Goal: Transaction & Acquisition: Book appointment/travel/reservation

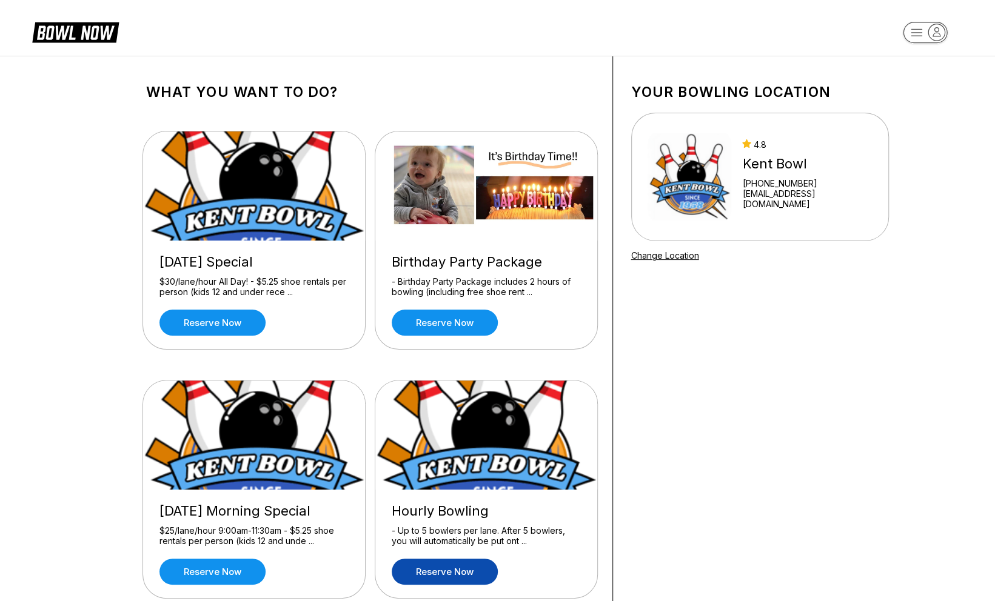
click at [448, 567] on link "Reserve now" at bounding box center [445, 572] width 106 height 26
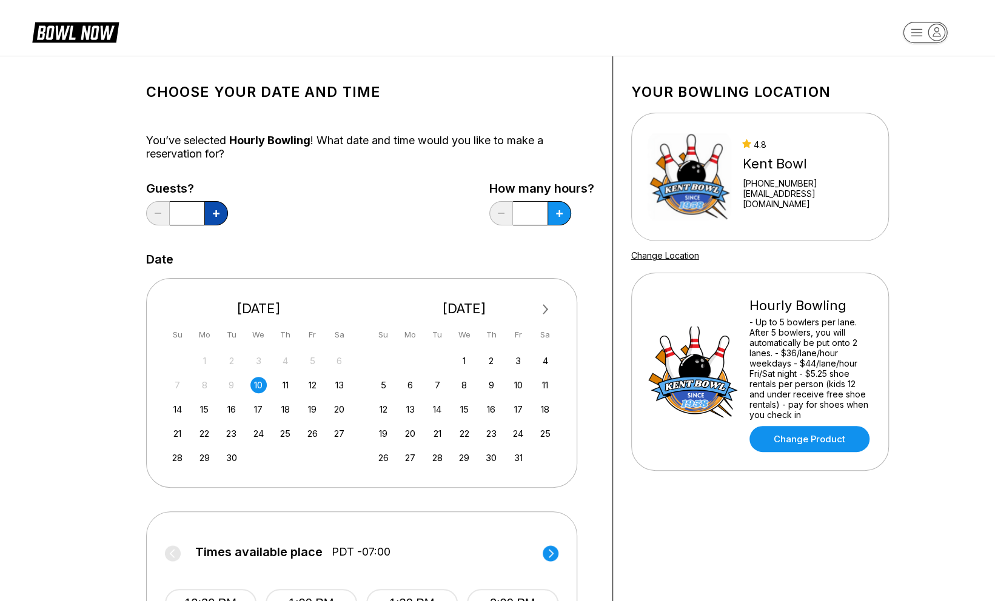
click at [211, 215] on button at bounding box center [216, 213] width 24 height 24
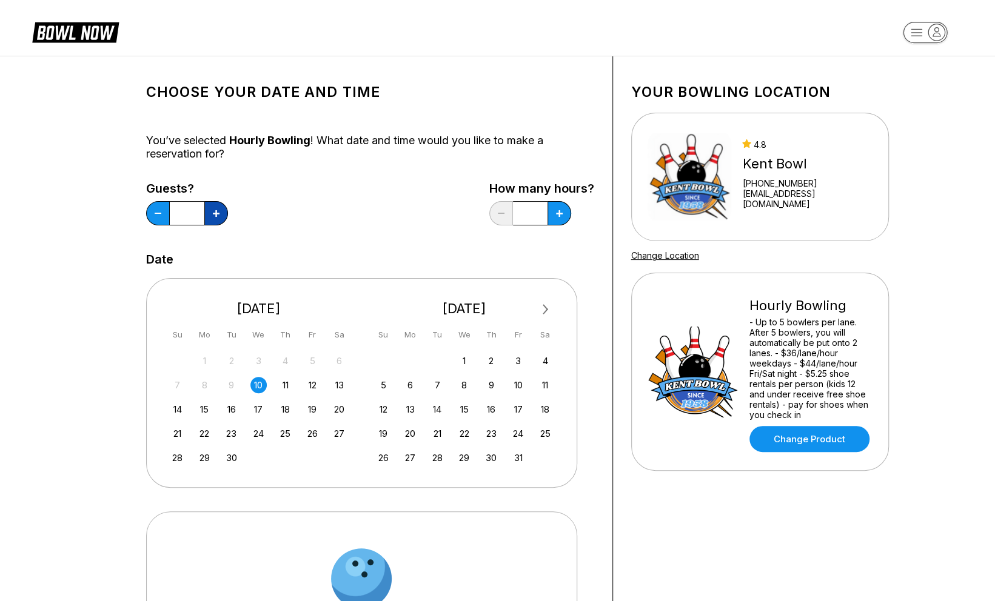
click at [211, 215] on button at bounding box center [216, 213] width 24 height 24
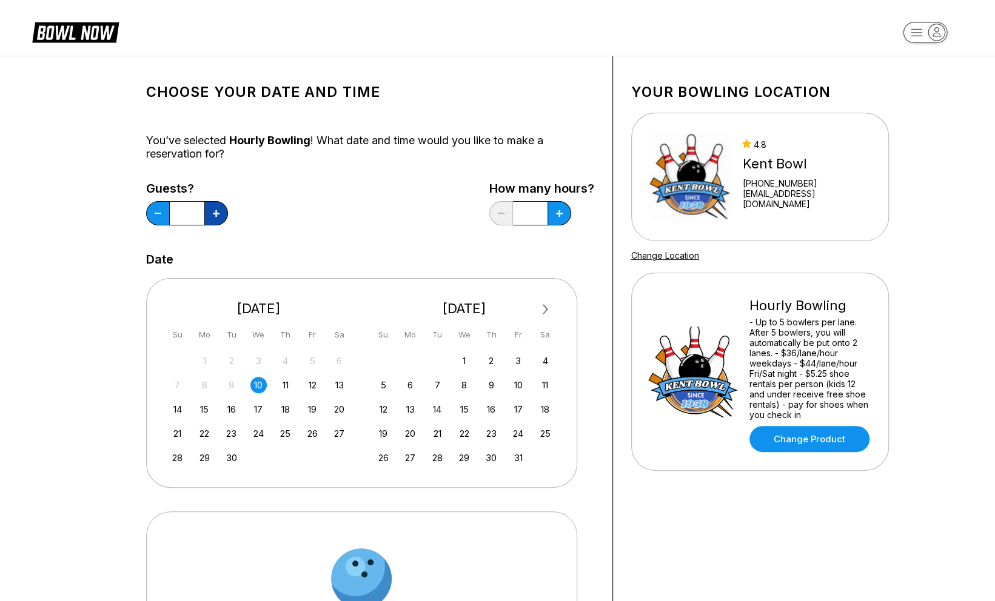
click at [211, 215] on button at bounding box center [216, 213] width 24 height 24
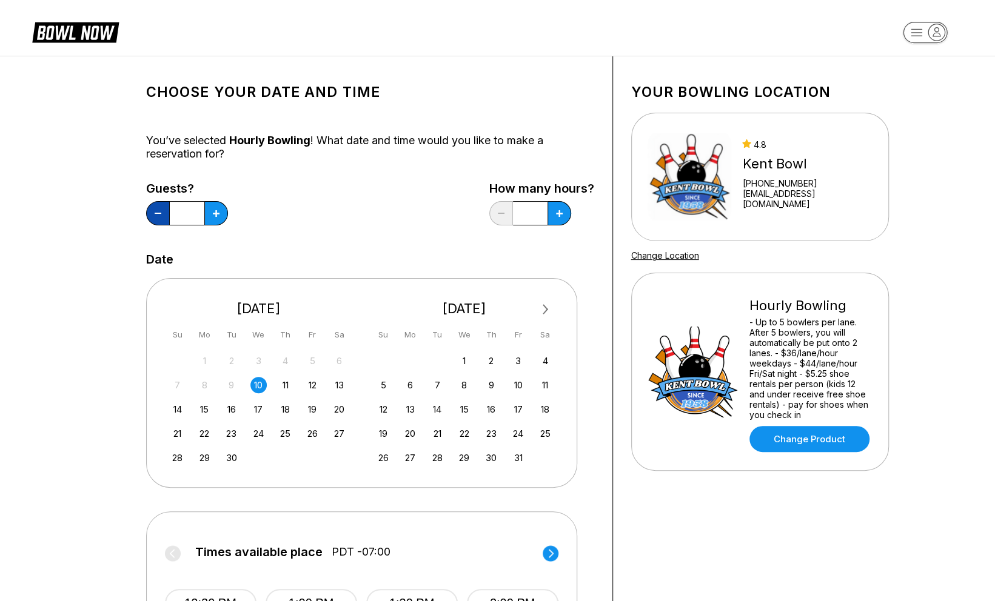
click at [156, 215] on button at bounding box center [158, 213] width 24 height 24
type input "**"
click at [338, 383] on div "13" at bounding box center [339, 385] width 16 height 16
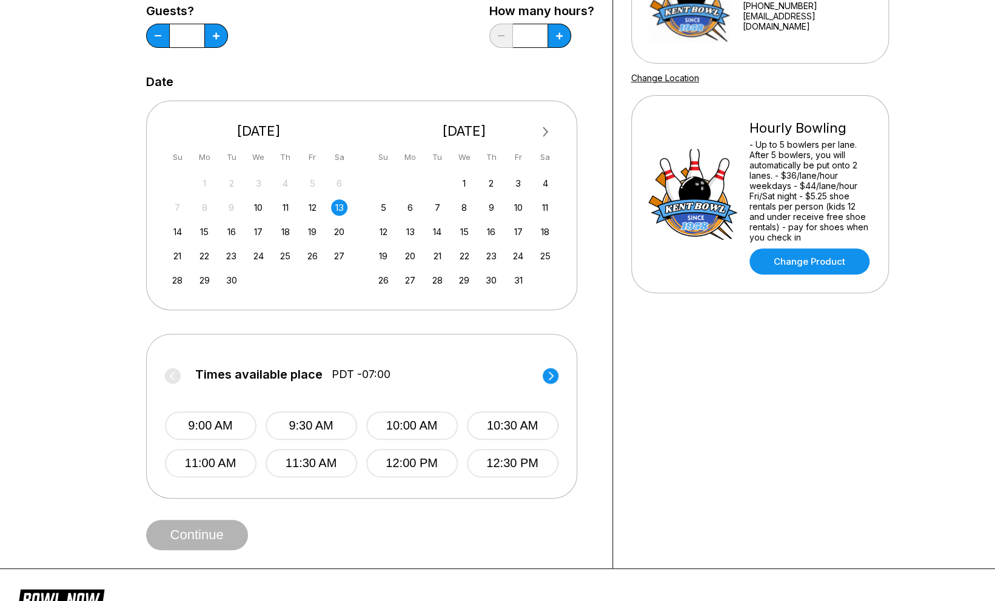
scroll to position [202, 0]
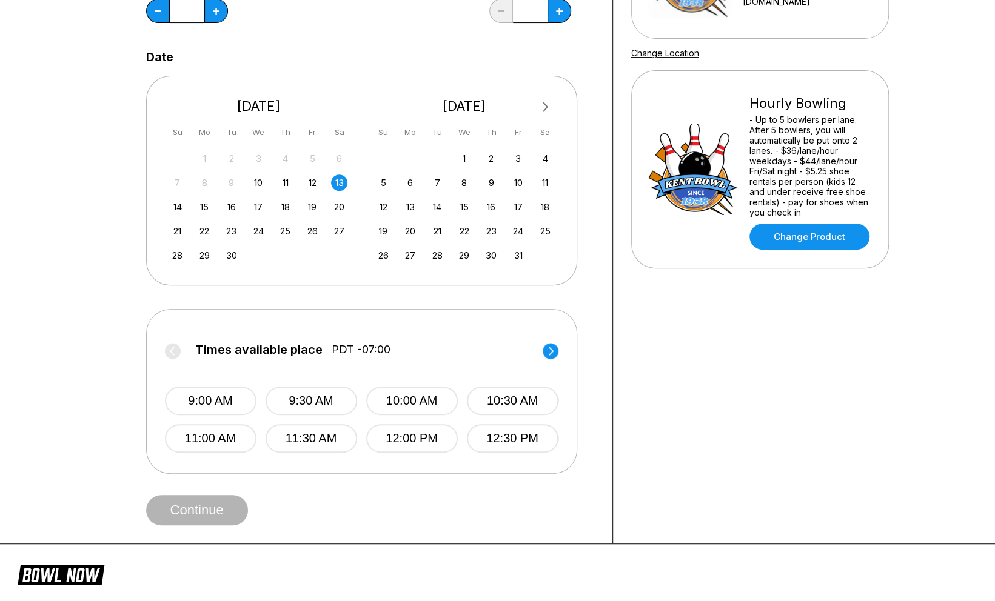
click at [554, 349] on circle at bounding box center [550, 351] width 16 height 16
click at [439, 400] on button "6:00 PM" at bounding box center [411, 401] width 92 height 28
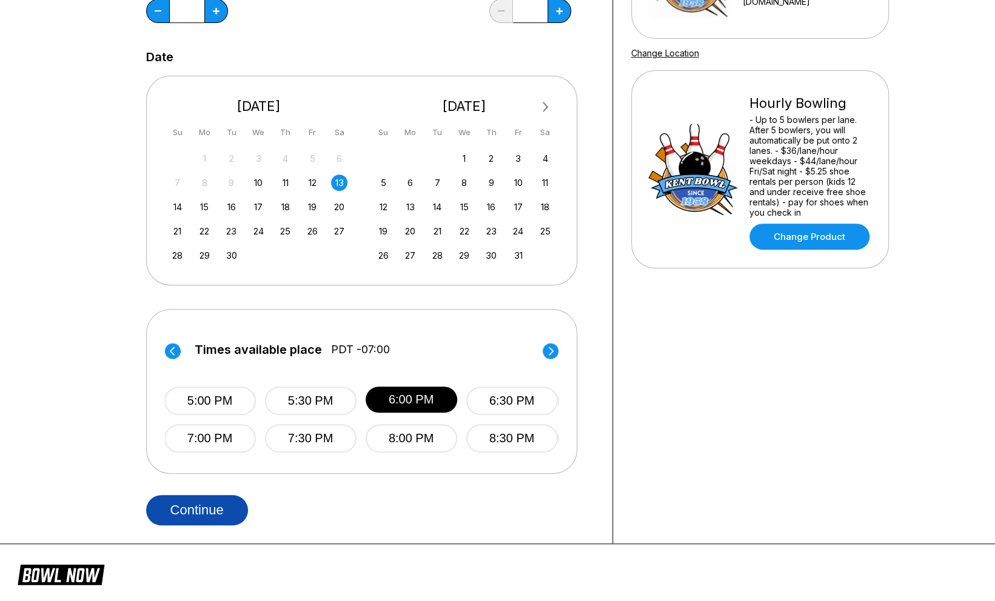
click at [194, 507] on button "Continue" at bounding box center [197, 510] width 102 height 30
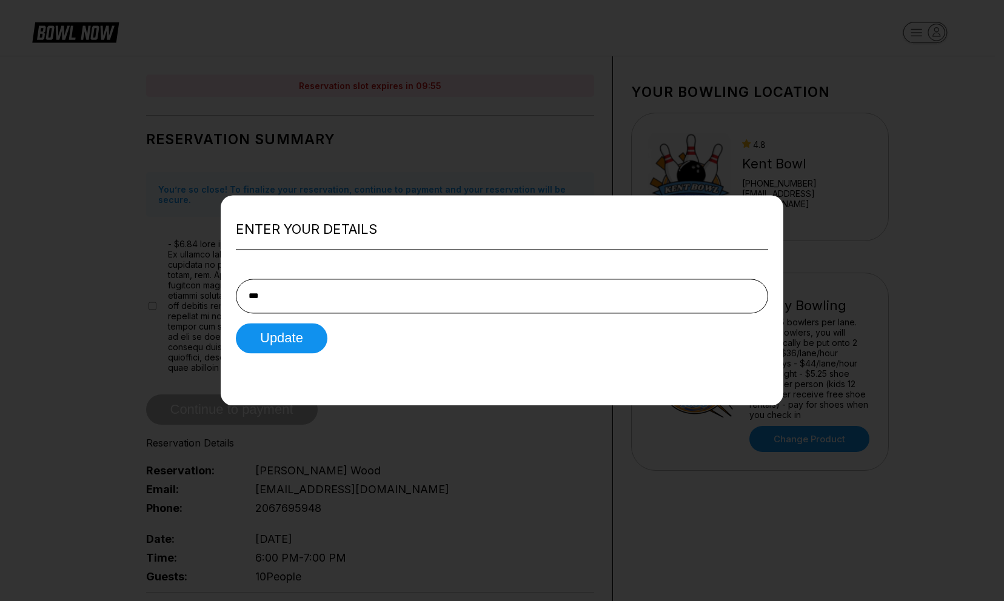
type input "**********"
click at [301, 338] on button "Update" at bounding box center [282, 338] width 92 height 30
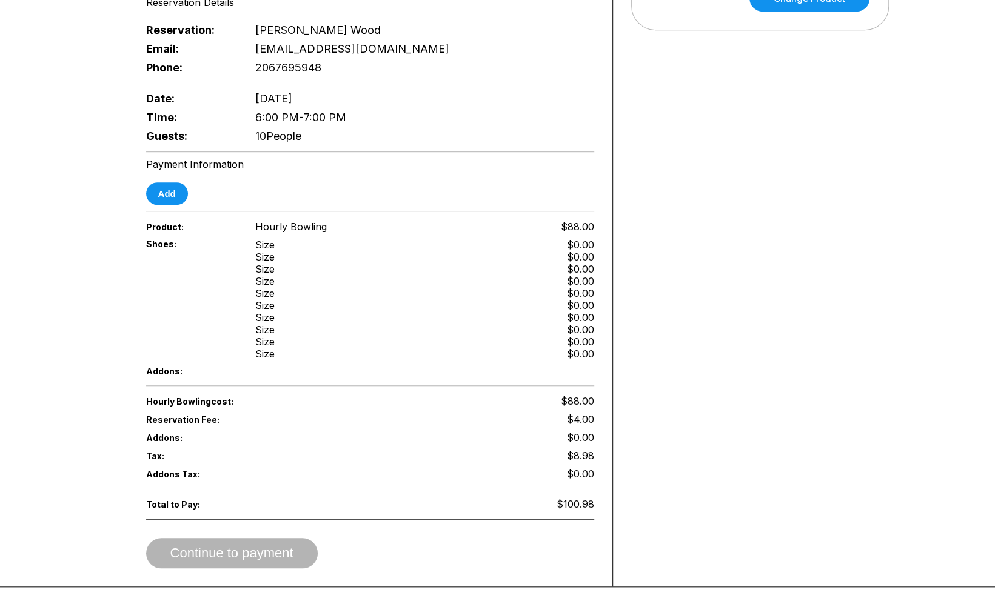
scroll to position [450, 0]
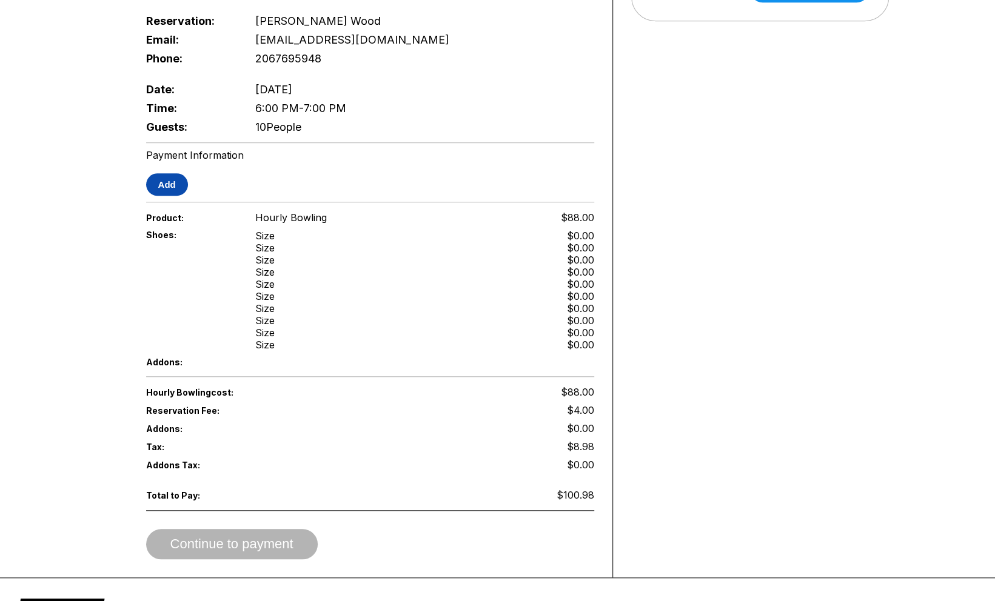
click at [162, 181] on button "Add" at bounding box center [167, 184] width 42 height 22
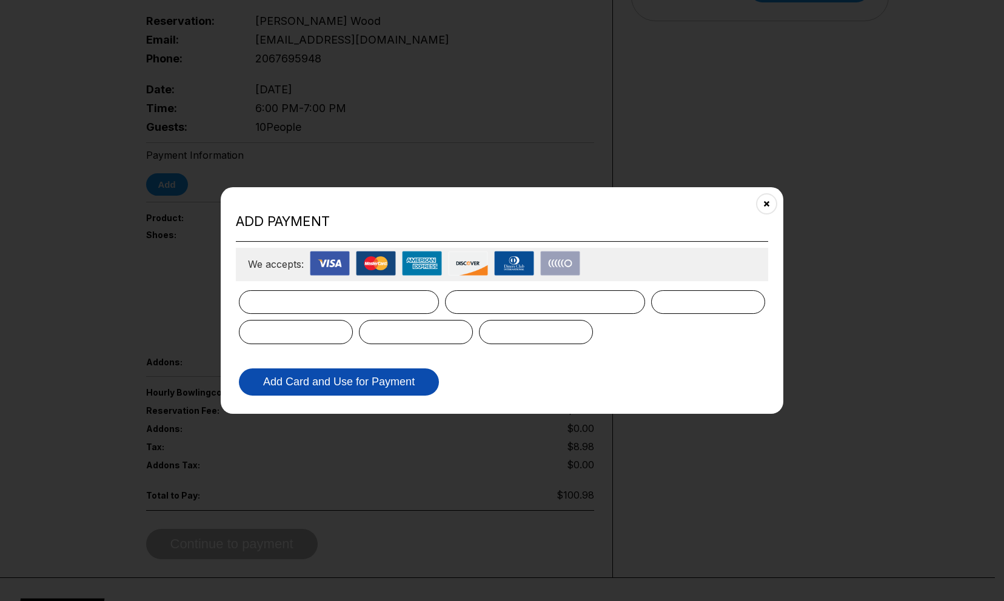
click at [333, 376] on button "Add Card and Use for Payment" at bounding box center [339, 382] width 200 height 27
click at [345, 385] on button "Add Card and Use for Payment" at bounding box center [339, 382] width 200 height 27
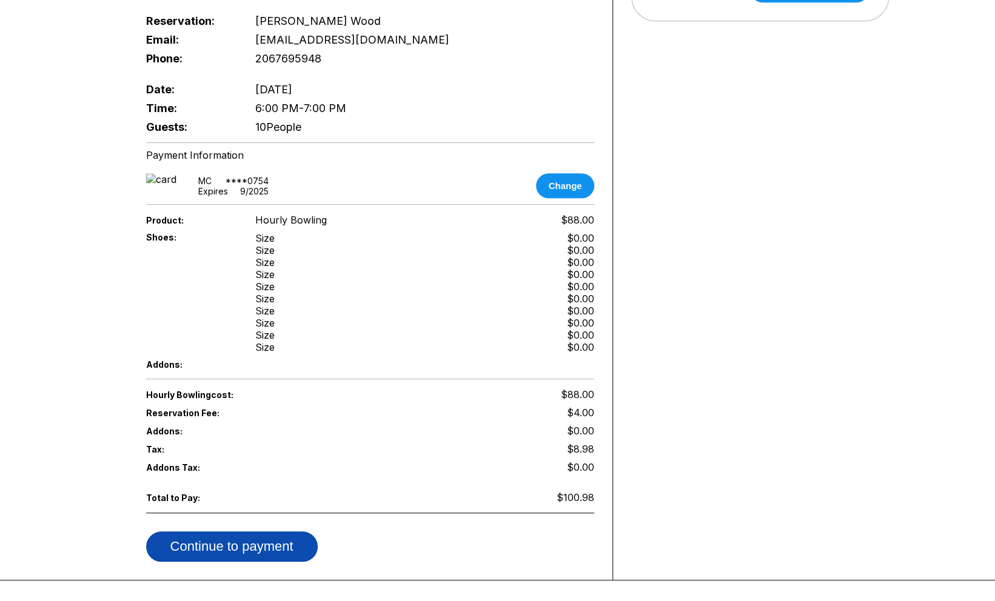
click at [268, 535] on button "Continue to payment" at bounding box center [232, 547] width 172 height 30
